Goal: Navigation & Orientation: Find specific page/section

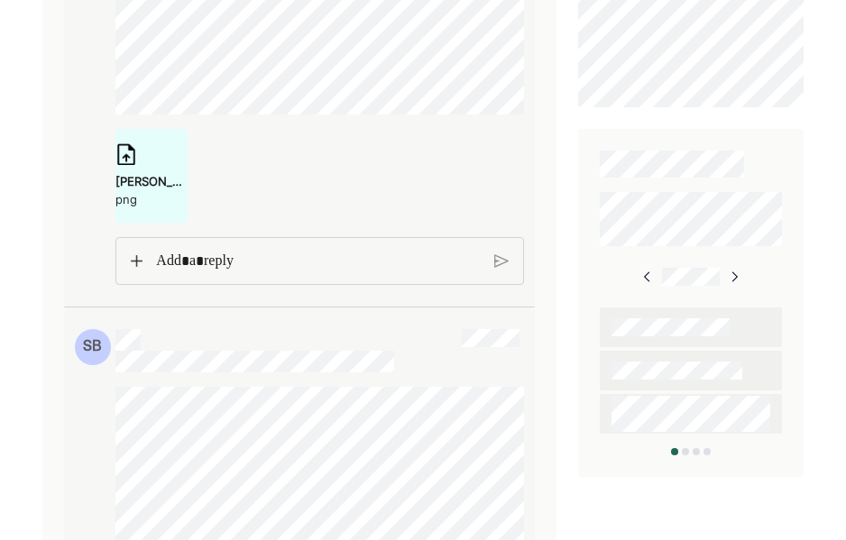
scroll to position [1095, 0]
click at [271, 272] on p "Rich Text Editor. Editing area: main" at bounding box center [318, 260] width 324 height 23
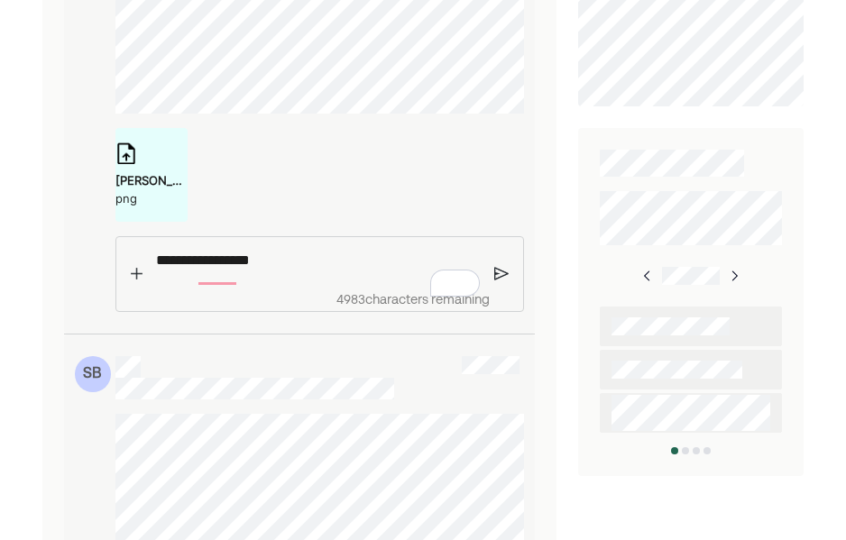
click at [501, 277] on div "**********" at bounding box center [320, 274] width 410 height 76
click at [501, 282] on img at bounding box center [501, 274] width 15 height 16
